Goal: Find specific page/section: Find specific page/section

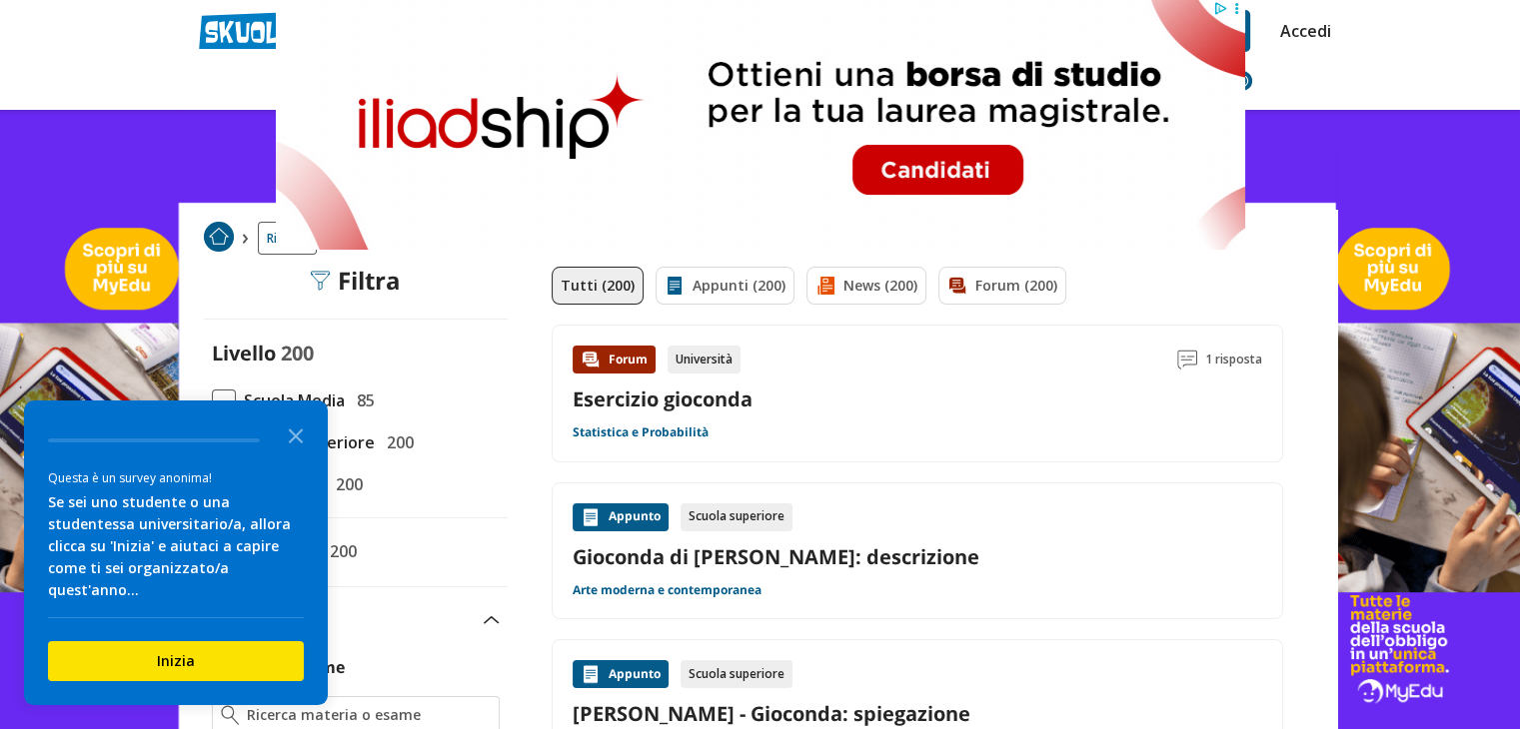
click at [225, 404] on span at bounding box center [224, 402] width 24 height 24
click at [212, 401] on input "Scuola Media 85" at bounding box center [212, 401] width 0 height 0
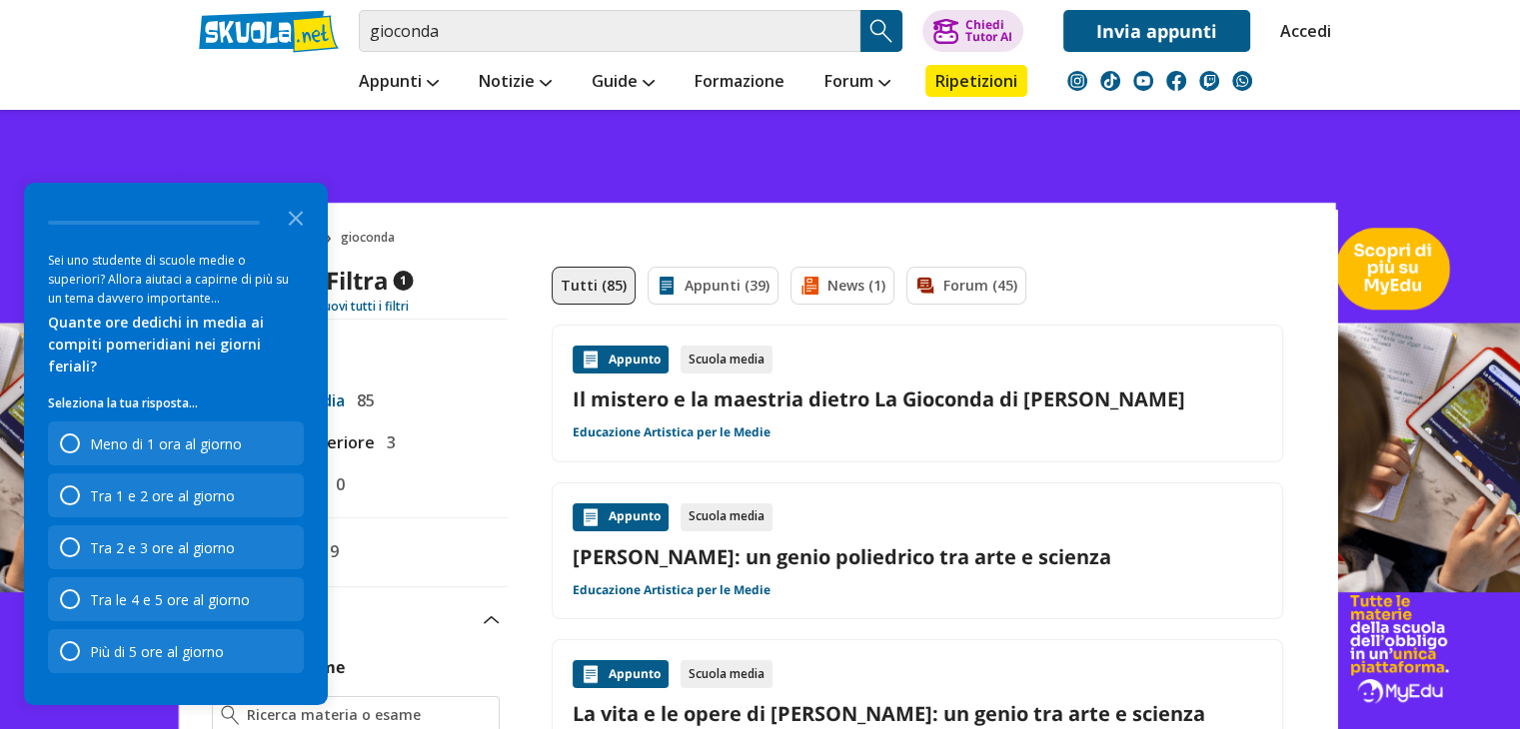
click at [831, 427] on div "Appunto Scuola media Il mistero e la maestria dietro La Gioconda di Leonardo da…" at bounding box center [917, 394] width 689 height 96
